Goal: Task Accomplishment & Management: Manage account settings

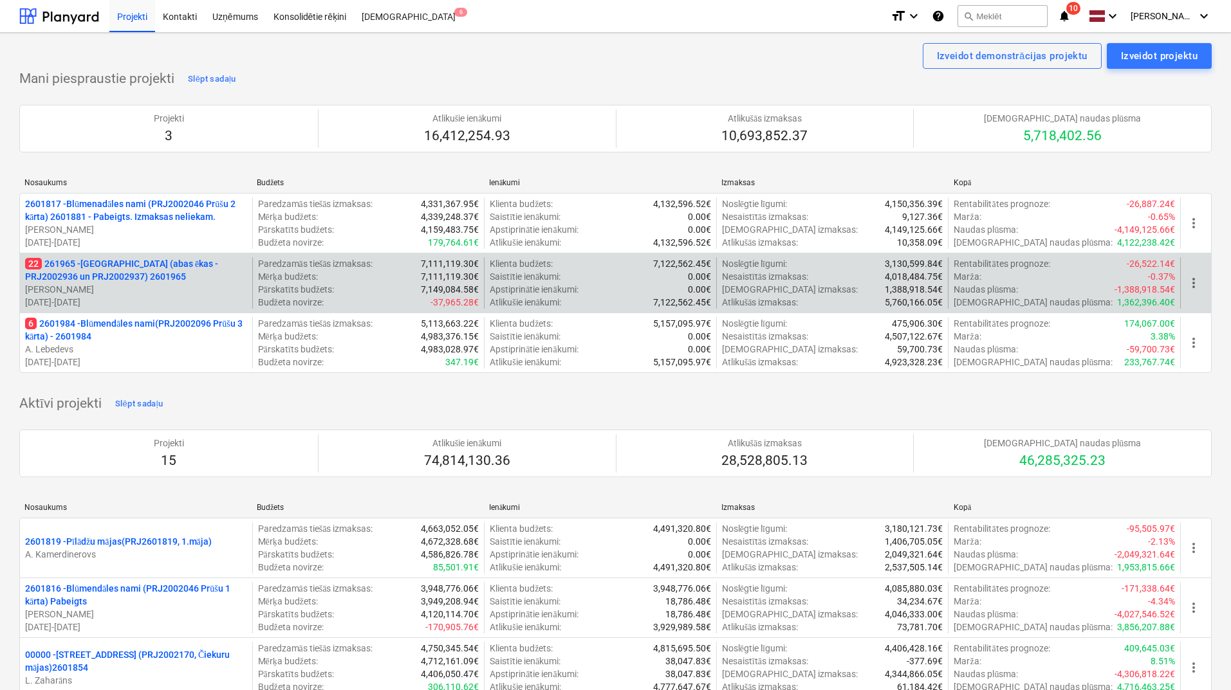
click at [129, 268] on p "22 261965 - [GEOGRAPHIC_DATA] (abas ēkas - PRJ2002936 un PRJ2002937) 2601965" at bounding box center [136, 270] width 222 height 26
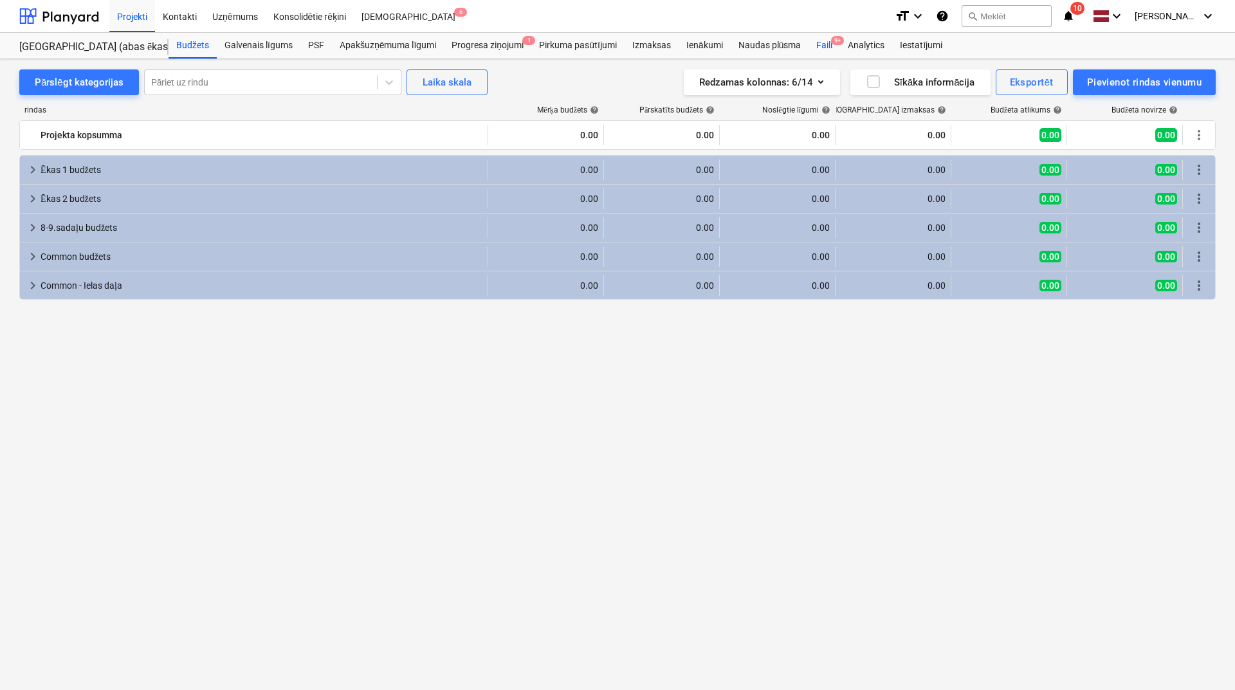
click at [831, 44] on div "Faili 9+" at bounding box center [825, 46] width 32 height 26
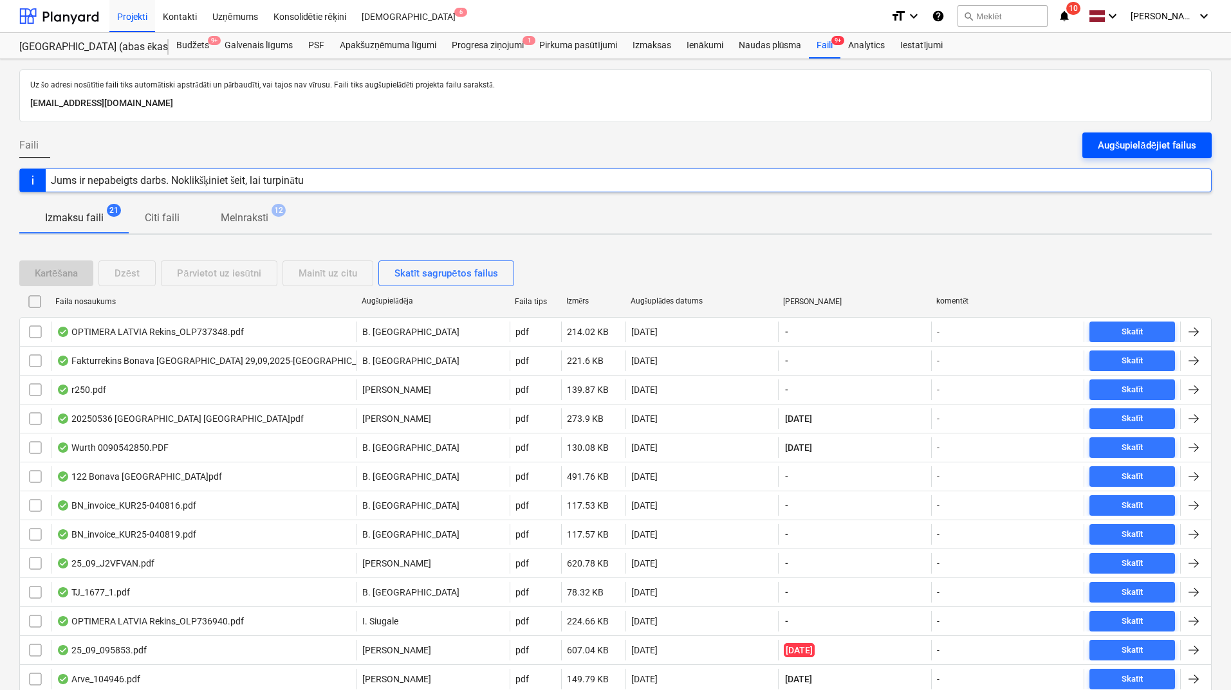
click at [1125, 143] on div "Augšupielādējiet failus" at bounding box center [1147, 145] width 98 height 17
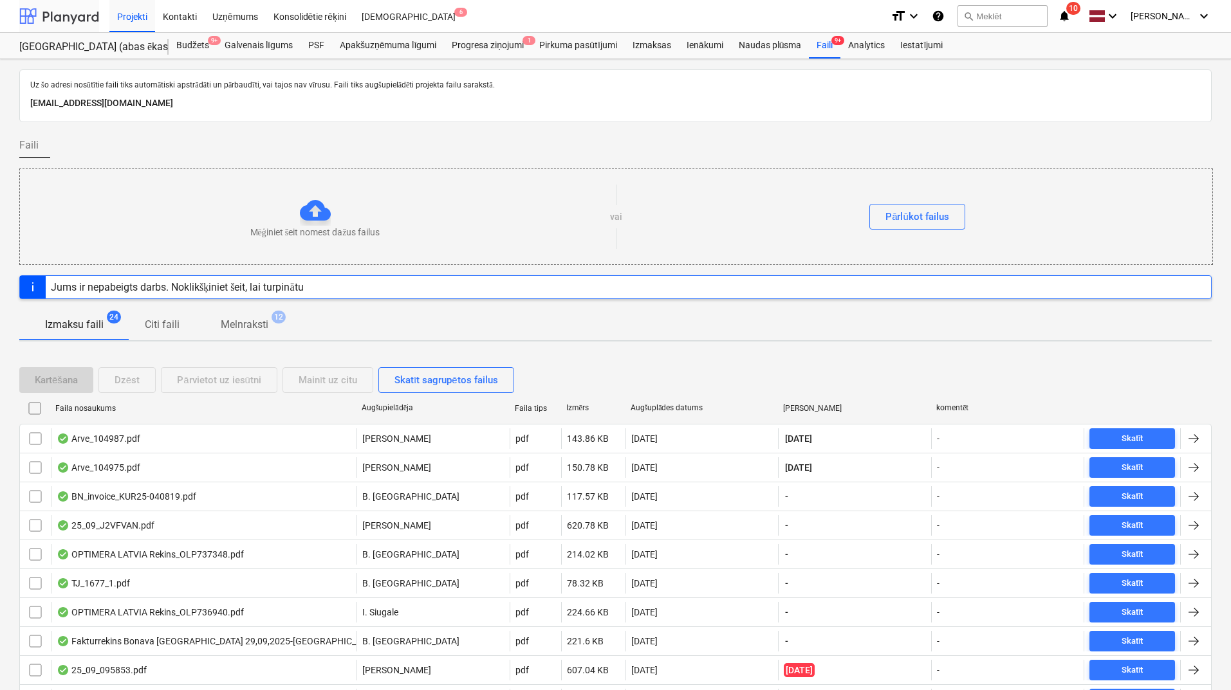
drag, startPoint x: 60, startPoint y: 14, endPoint x: 97, endPoint y: 2, distance: 38.7
click at [60, 15] on div at bounding box center [59, 16] width 80 height 32
